Goal: Task Accomplishment & Management: Complete application form

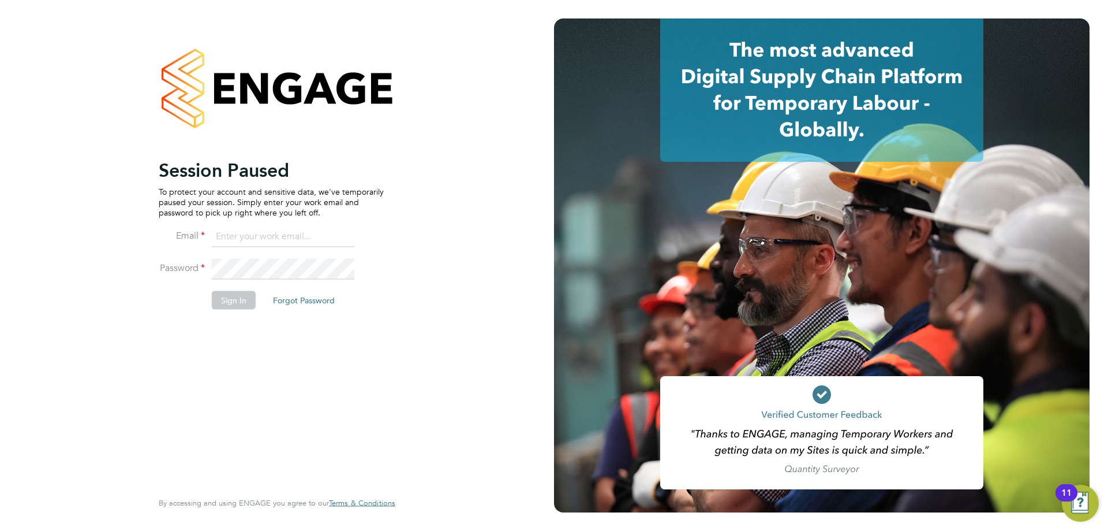
click at [274, 238] on input at bounding box center [283, 236] width 143 height 21
type input "adamj@xede.co.uk"
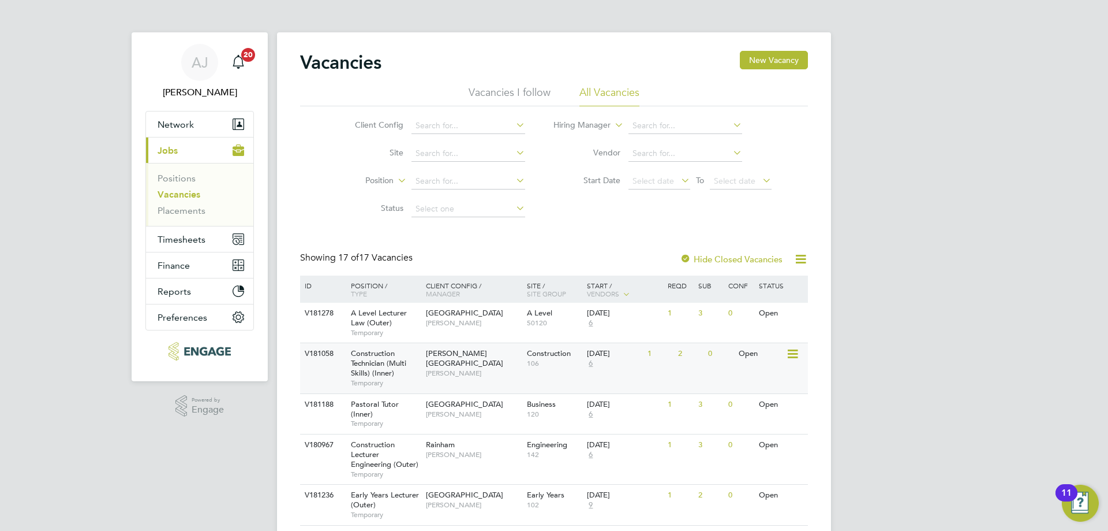
click at [386, 363] on span "Construction Technician (Multi Skills) (Inner)" at bounding box center [378, 362] width 55 height 29
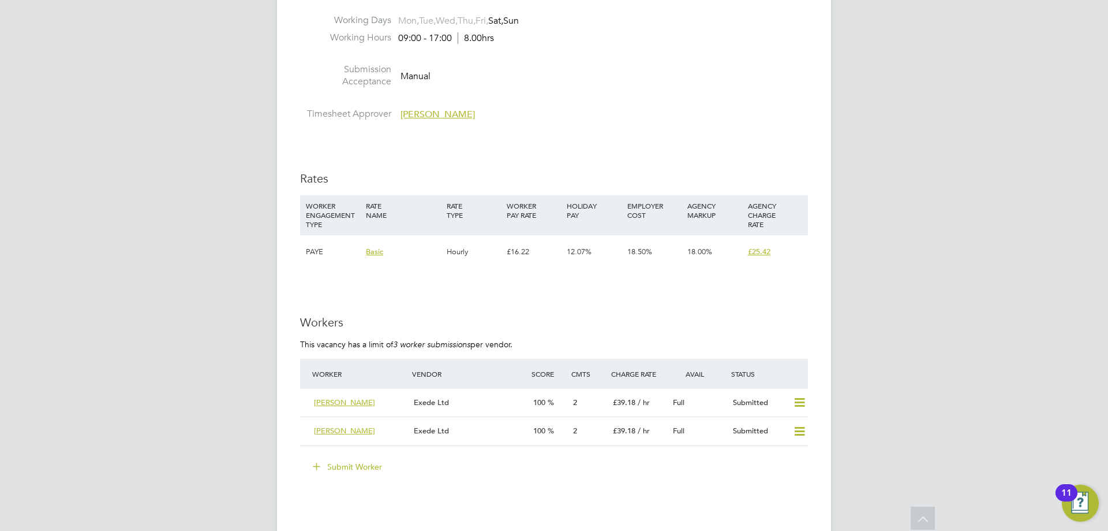
scroll to position [1790, 0]
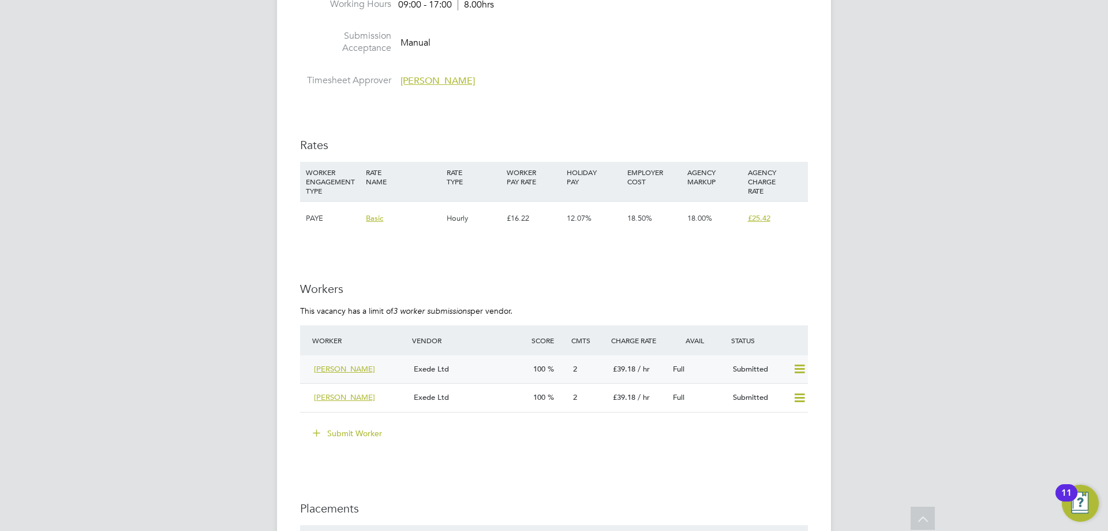
click at [483, 364] on div "Exede Ltd" at bounding box center [469, 369] width 120 height 19
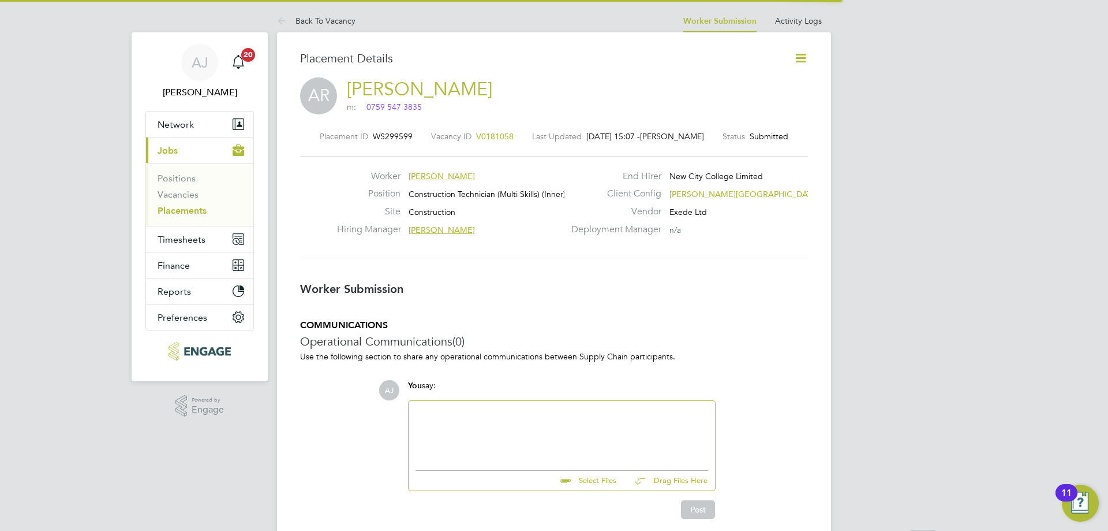
scroll to position [11, 81]
